Goal: Information Seeking & Learning: Learn about a topic

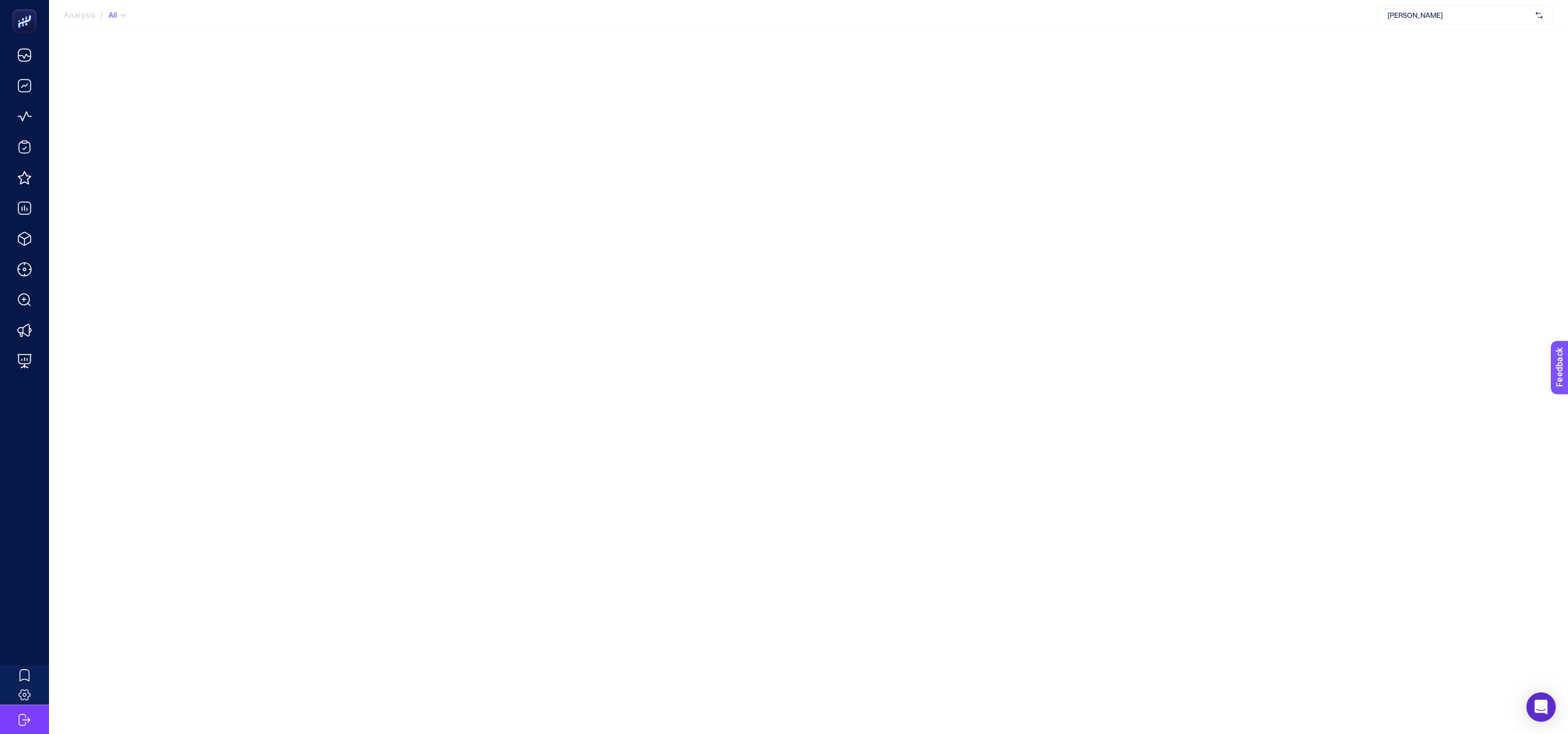
click at [1414, 8] on div "[PERSON_NAME]" at bounding box center [1464, 15] width 176 height 19
type input "he-qa"
click at [1428, 30] on div "[DOMAIN_NAME] + Add New Client" at bounding box center [1464, 53] width 176 height 45
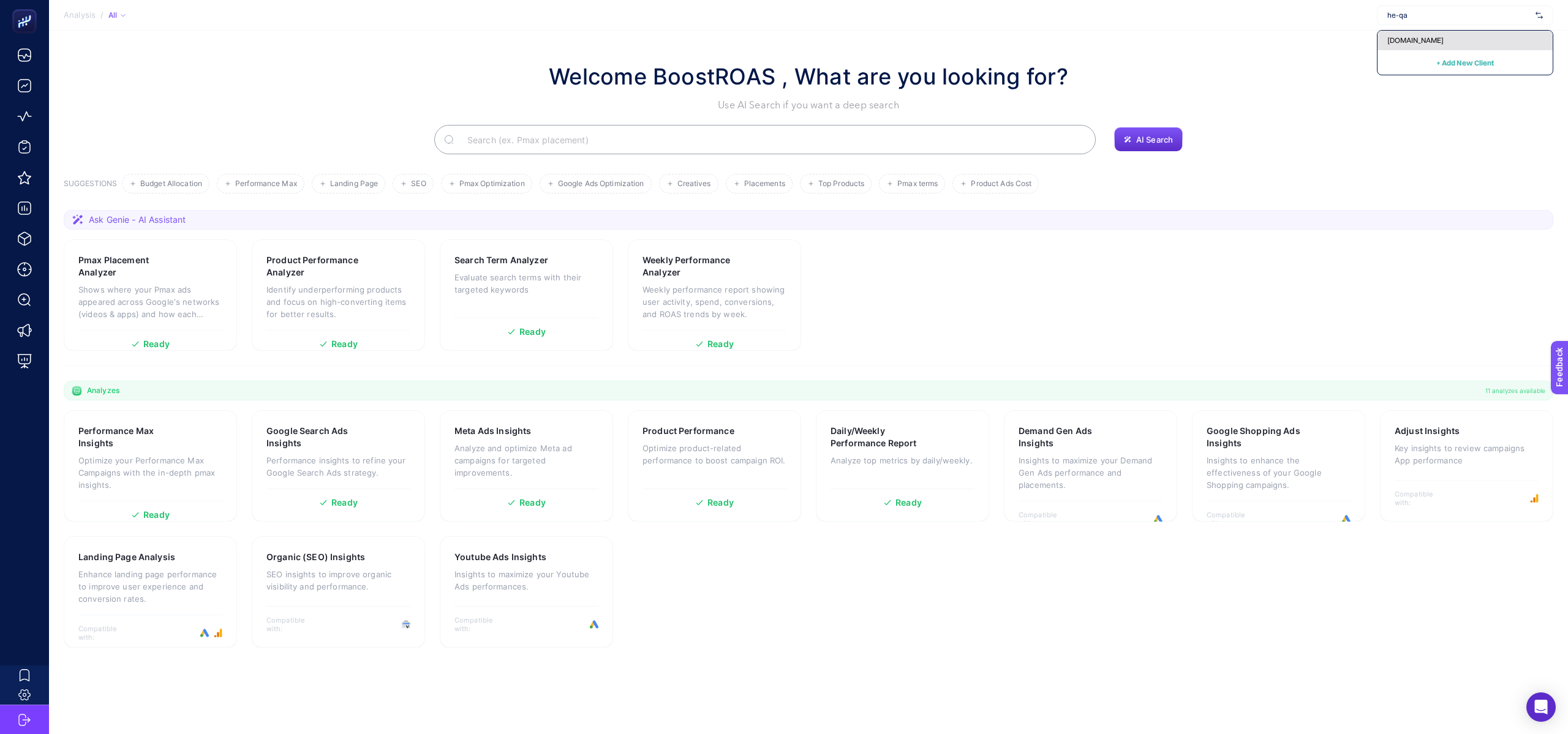
type input "he-qa"
click at [1443, 39] on div "[DOMAIN_NAME]" at bounding box center [1465, 40] width 175 height 19
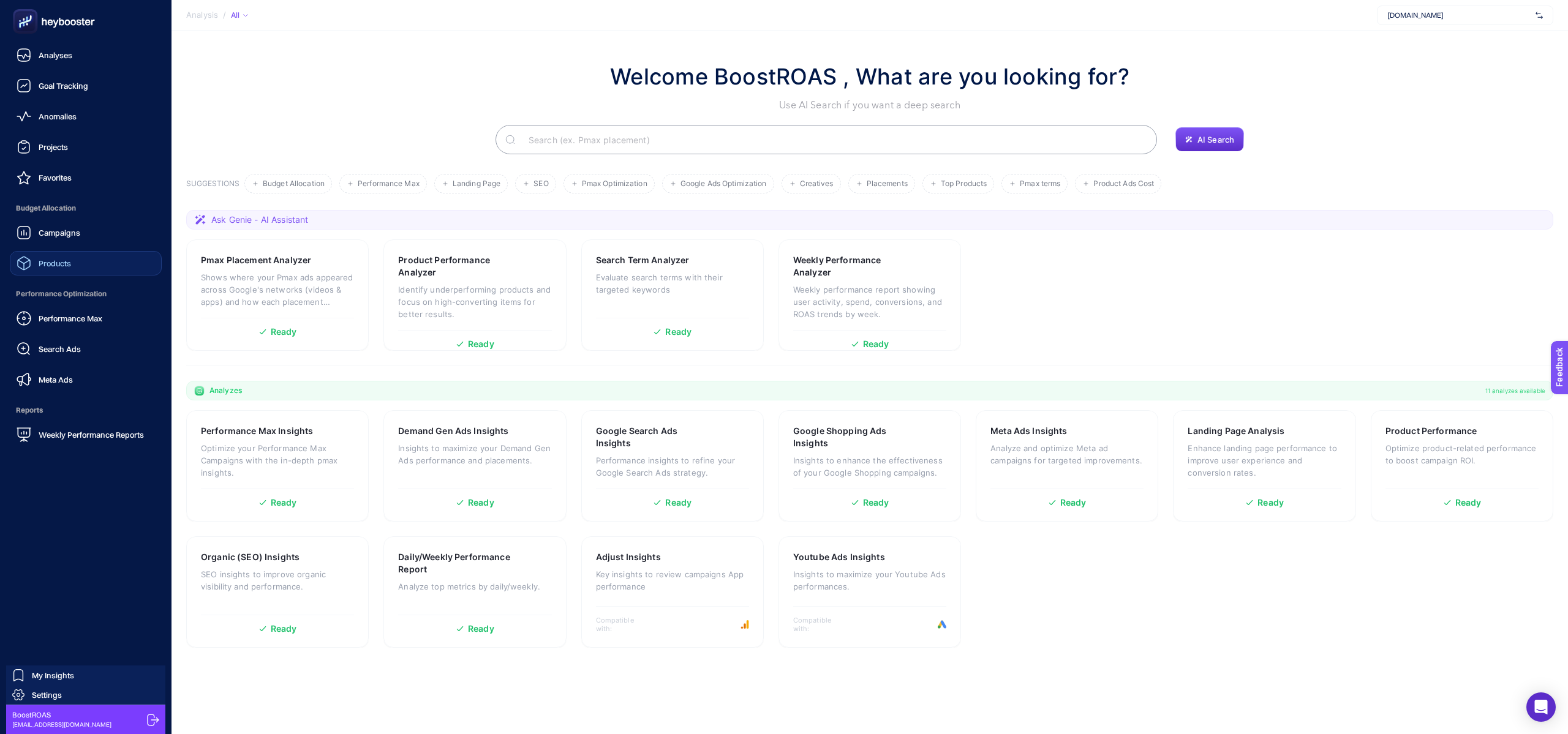
click at [47, 274] on link "Products" at bounding box center [86, 263] width 152 height 24
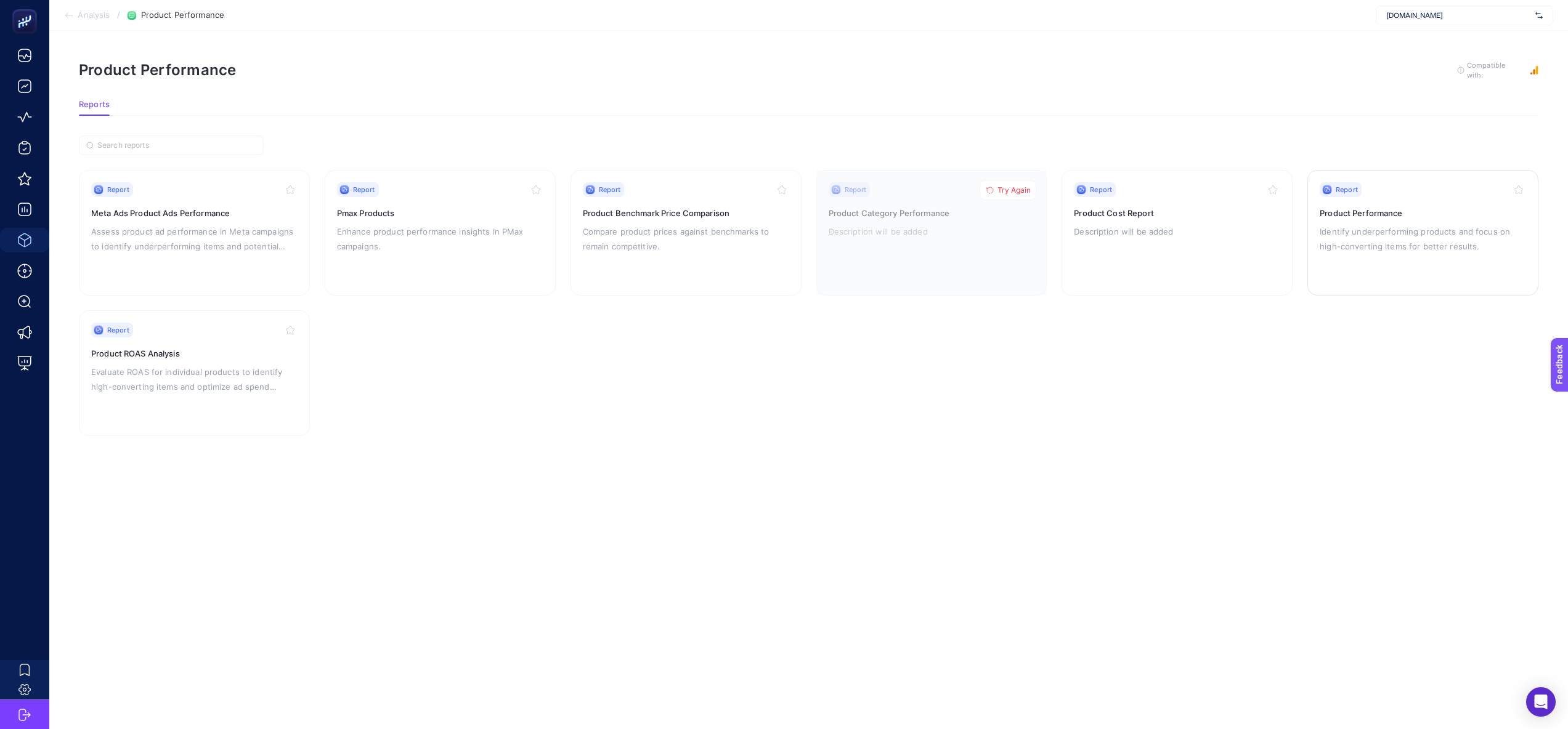
click at [1333, 241] on p "Identify underperforming products and focus on high-converting items for better…" at bounding box center [1423, 239] width 207 height 30
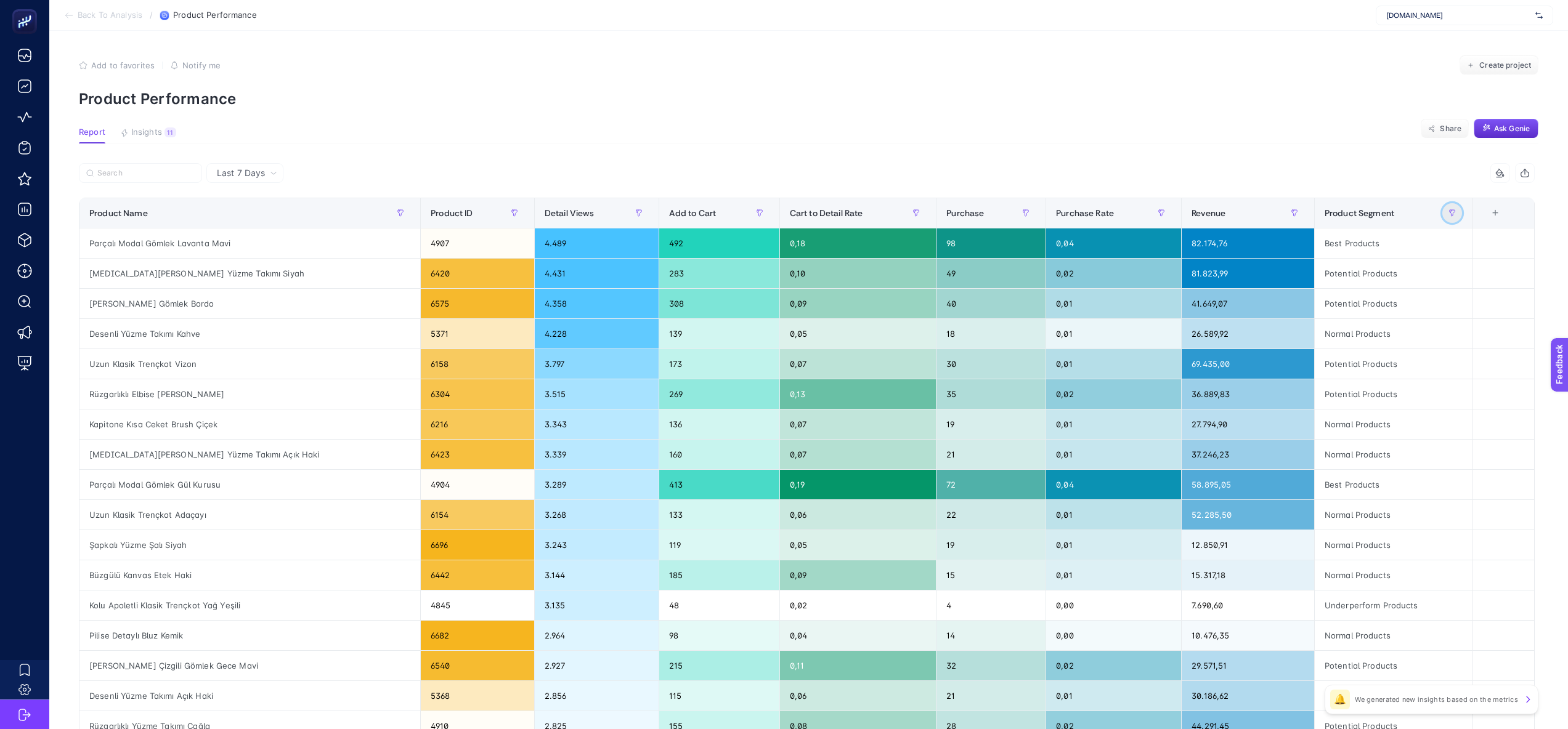
click at [1462, 209] on button "button" at bounding box center [1452, 213] width 19 height 19
click at [1442, 213] on div "Product Segment" at bounding box center [1393, 213] width 137 height 19
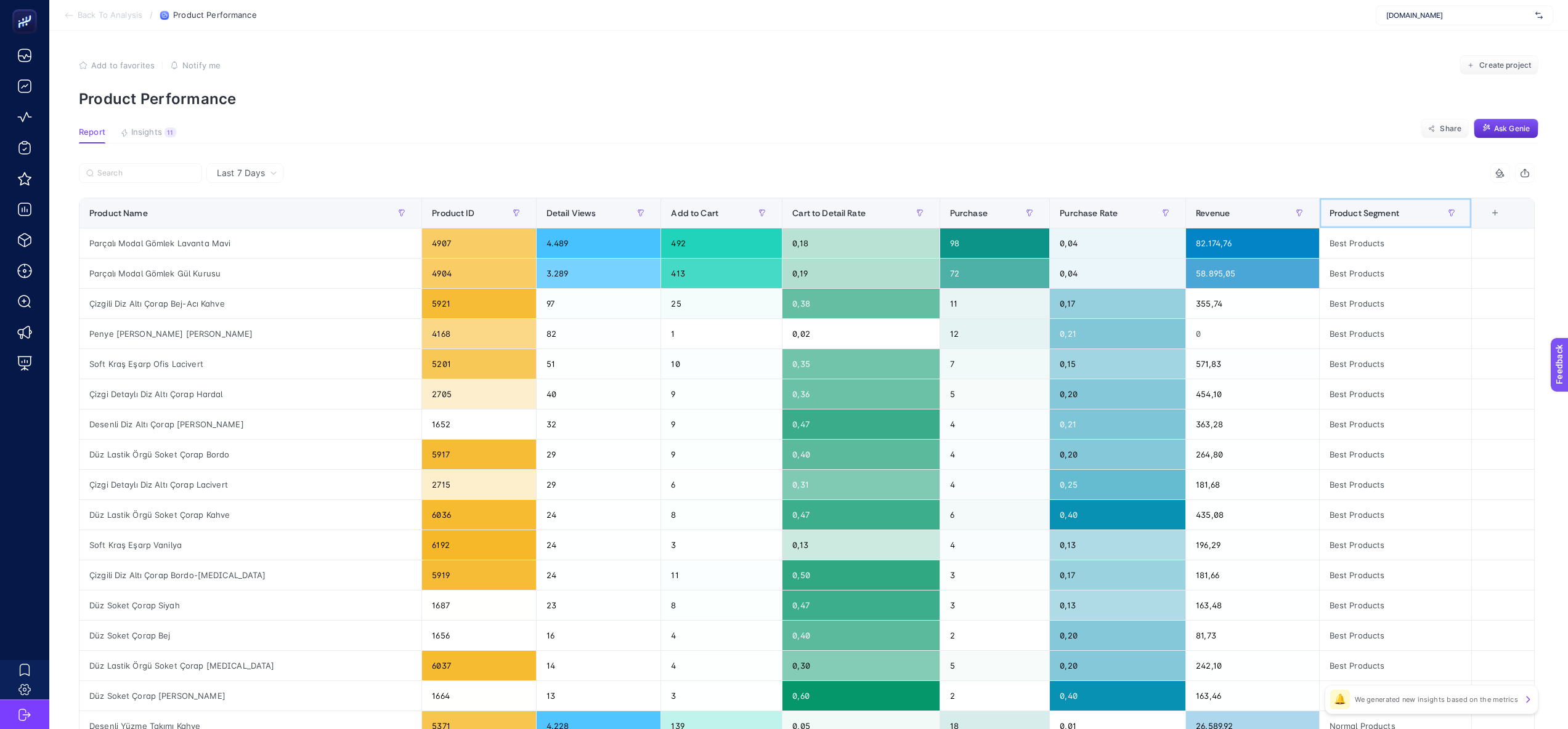
click at [1427, 213] on div "Product Segment" at bounding box center [1396, 213] width 132 height 19
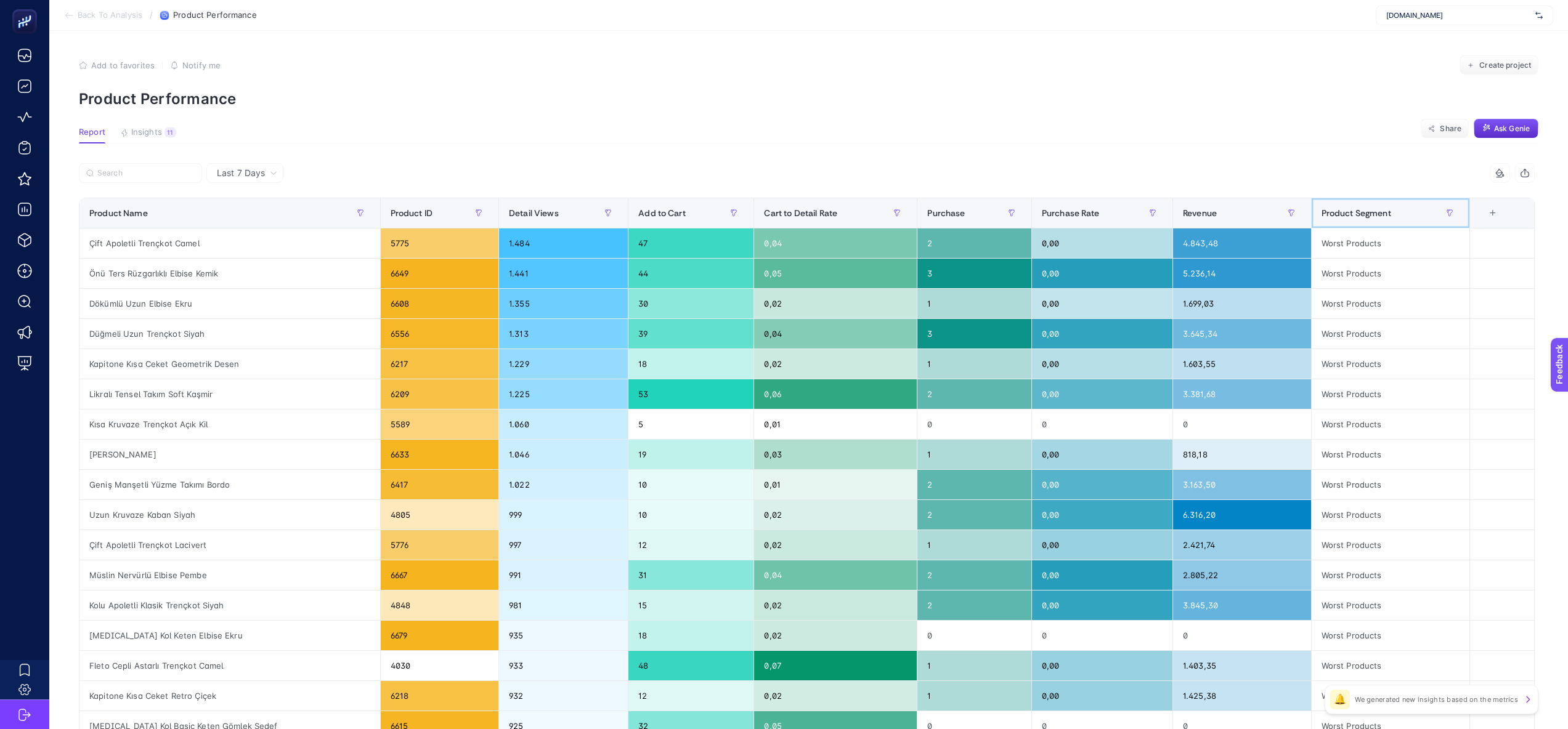
click at [1427, 213] on div "Product Segment" at bounding box center [1390, 213] width 138 height 19
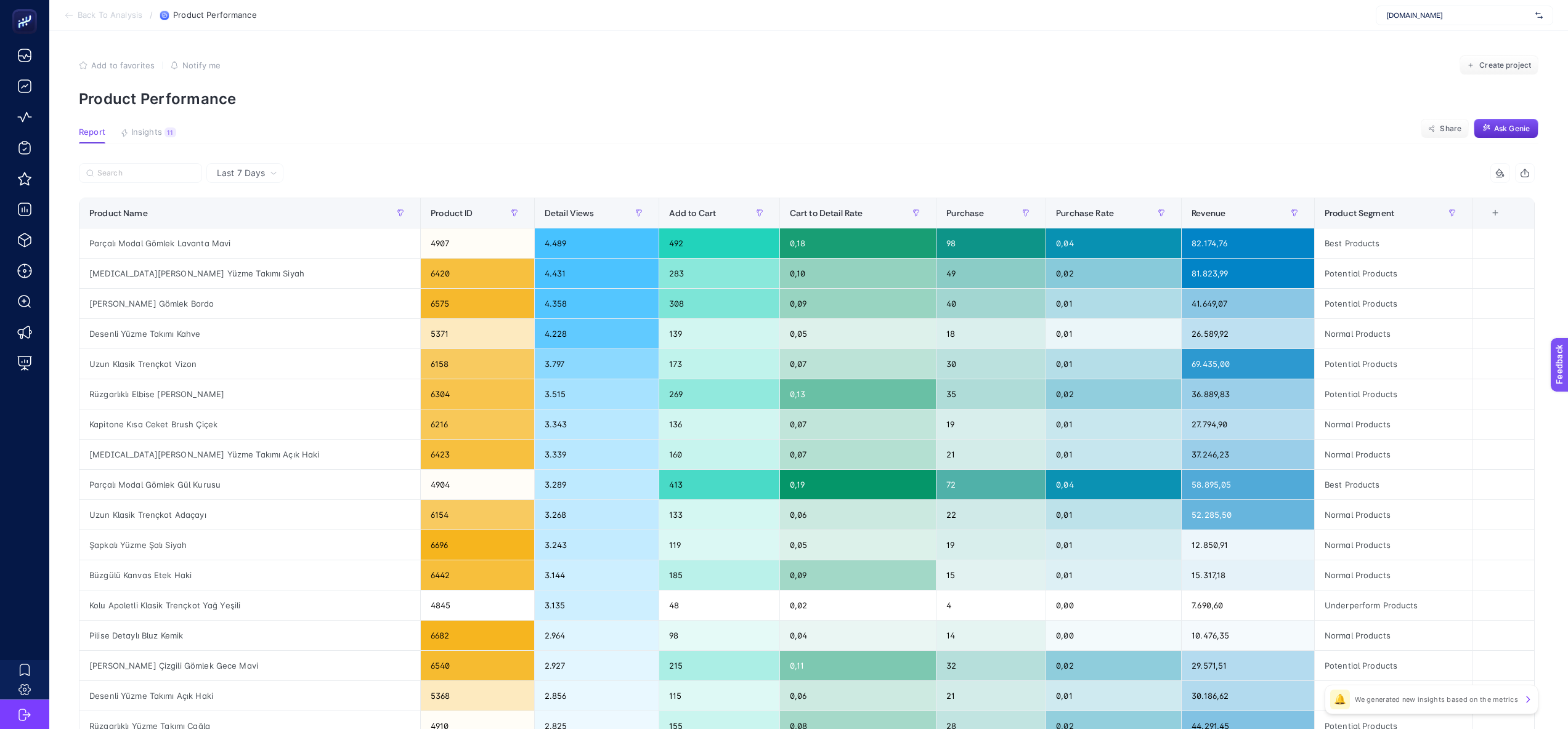
click at [270, 161] on article "Add to favorites false Notify me Create project Product Performance Report Insi…" at bounding box center [808, 511] width 1519 height 963
click at [272, 156] on article "Add to favorites false Notify me Create project Product Performance Report Insi…" at bounding box center [808, 511] width 1519 height 963
click at [279, 146] on article "Add to favorites false Notify me Create project Product Performance Report Insi…" at bounding box center [808, 511] width 1519 height 963
click at [258, 168] on span "Last 7 Days" at bounding box center [241, 173] width 48 height 13
click at [252, 215] on li "Last 30 Days" at bounding box center [245, 221] width 69 height 22
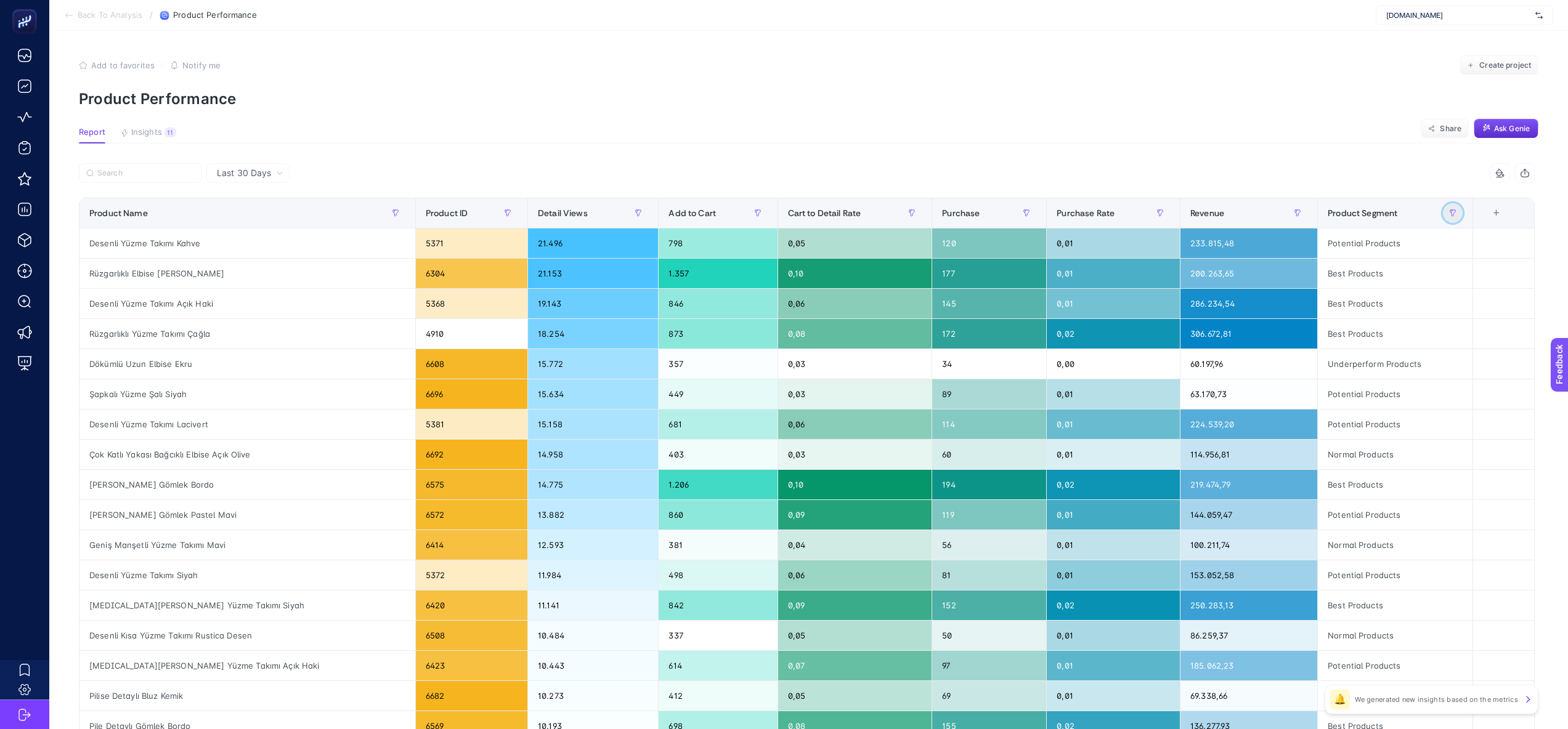
click at [1456, 213] on icon "button" at bounding box center [1453, 213] width 6 height 6
click at [1050, 141] on section "Report Insights 11 We generated new insights based on the metrics Share Ask [PE…" at bounding box center [808, 135] width 1460 height 16
click at [953, 213] on div "Purchase" at bounding box center [989, 213] width 94 height 19
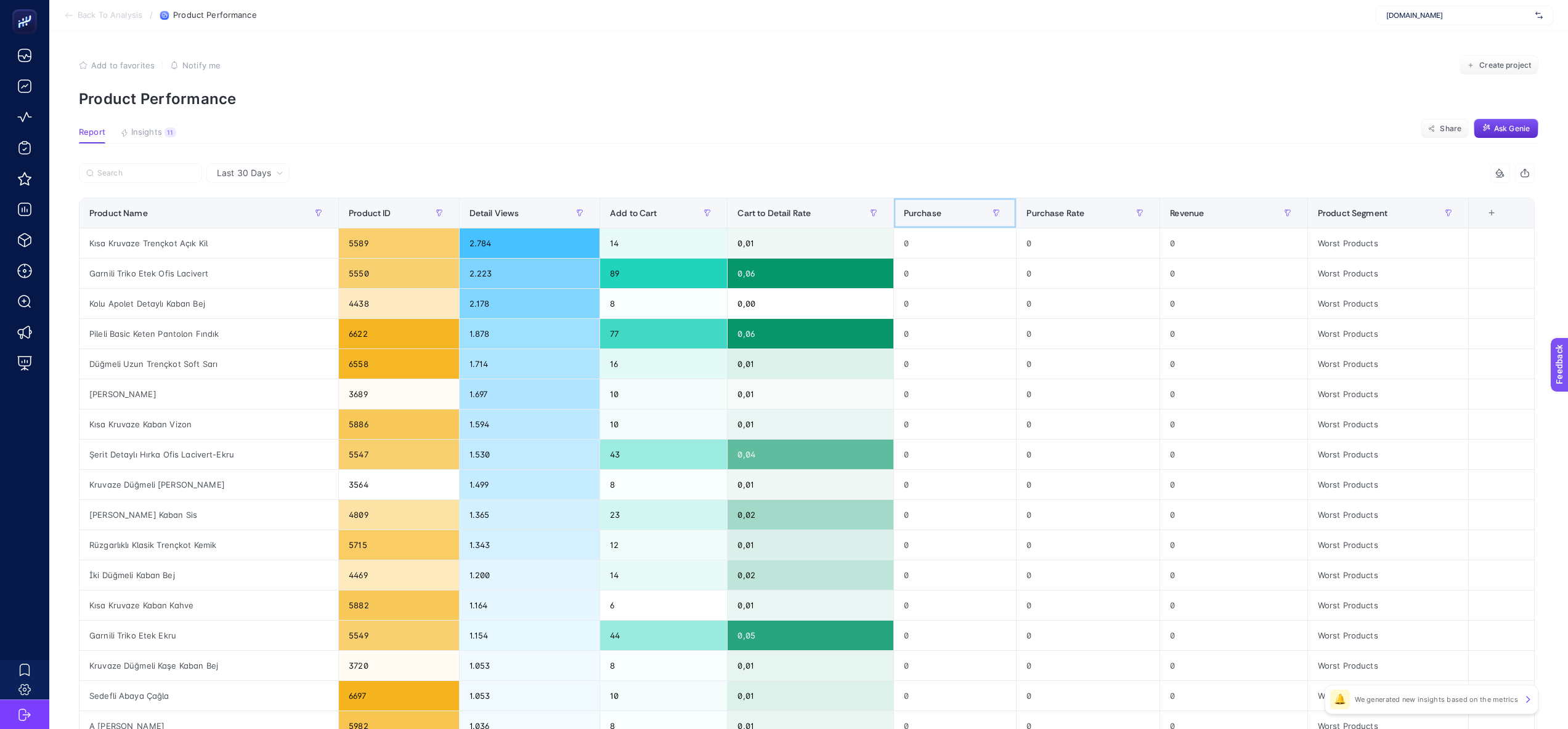
click at [951, 213] on div "Purchase" at bounding box center [955, 213] width 103 height 19
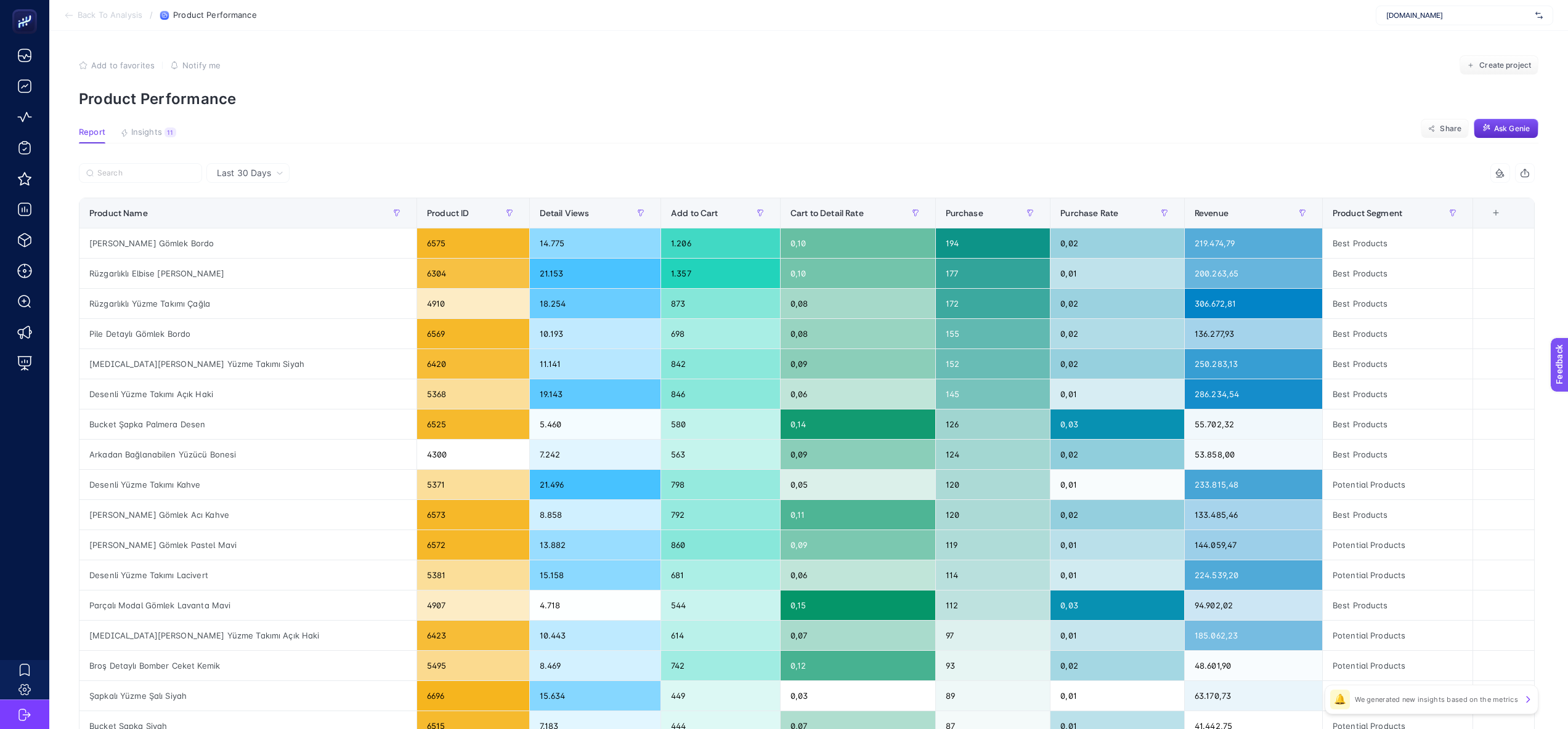
click at [917, 196] on div "7 items selected Product Name Product ID Detail Views Add to Cart Cart to Detai…" at bounding box center [806, 529] width 1456 height 732
click at [1530, 173] on icon "button" at bounding box center [1525, 174] width 10 height 10
